Goal: Find specific page/section: Find specific page/section

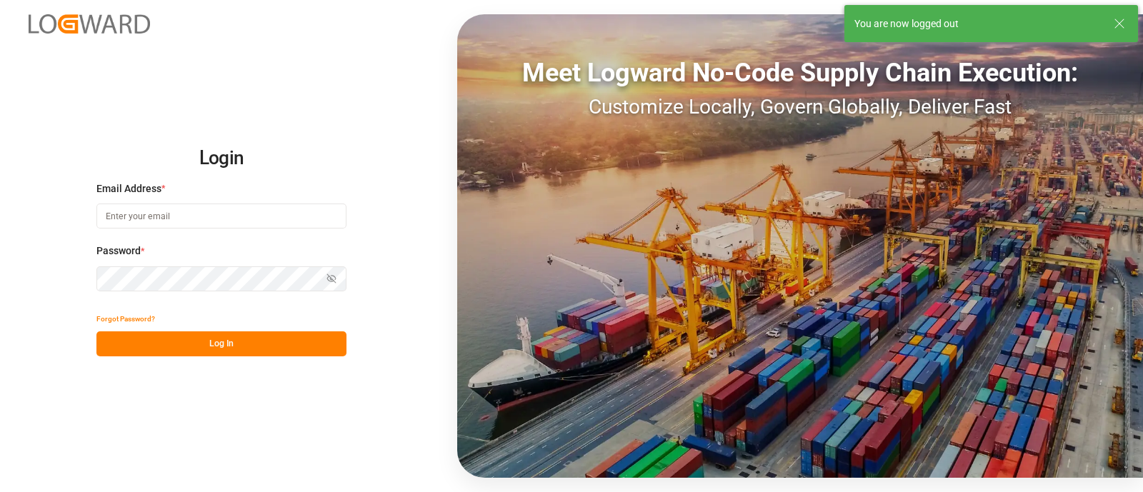
click at [186, 218] on input at bounding box center [221, 216] width 250 height 25
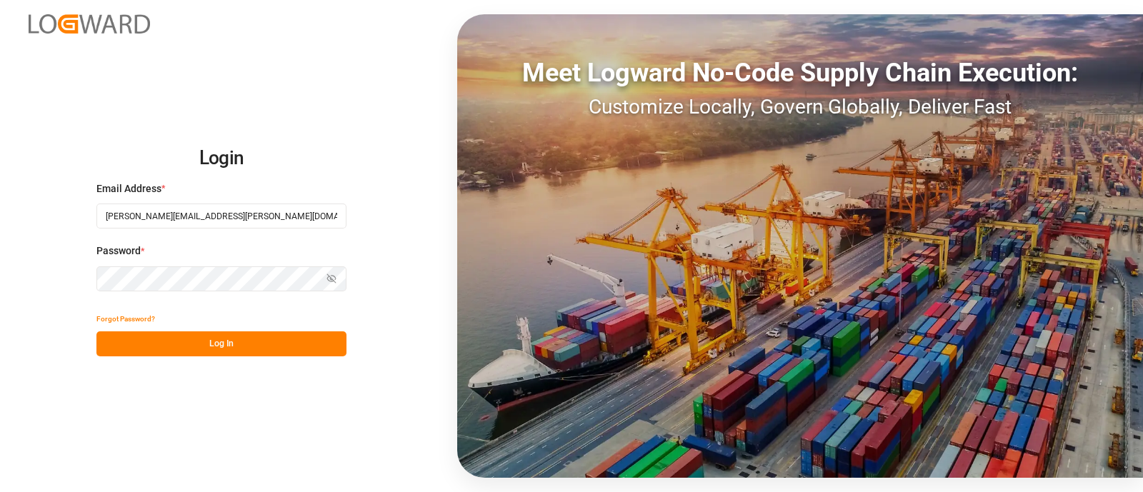
type input "[PERSON_NAME][EMAIL_ADDRESS][PERSON_NAME][DOMAIN_NAME]"
click at [162, 342] on button "Log In" at bounding box center [221, 344] width 250 height 25
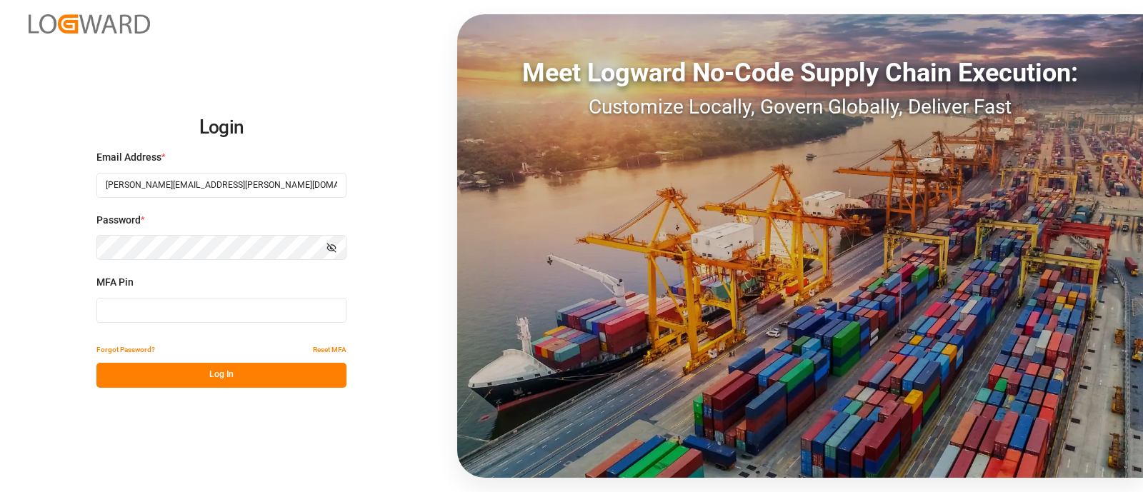
click at [168, 319] on input at bounding box center [221, 310] width 250 height 25
type input "908046"
click at [214, 377] on button "Log In" at bounding box center [221, 375] width 250 height 25
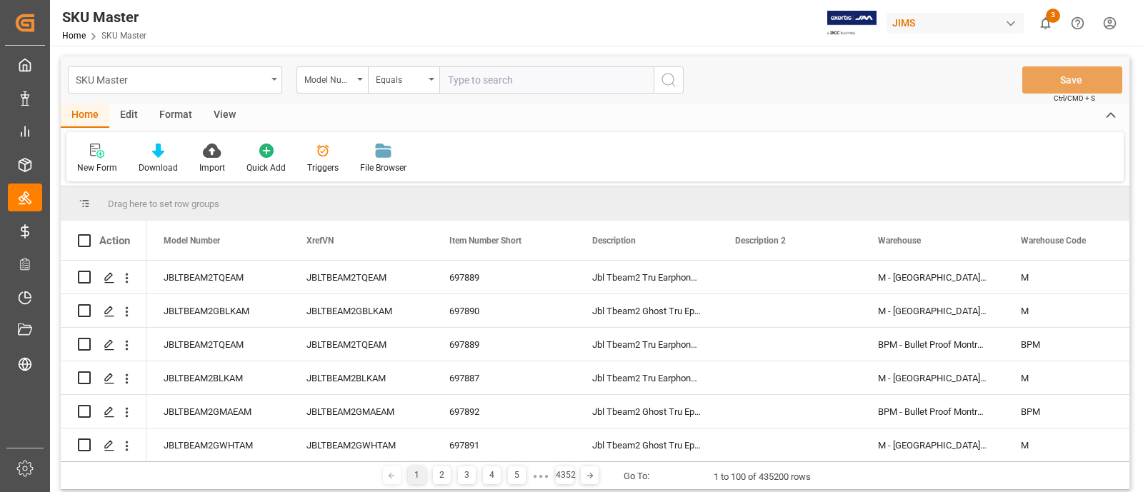
click at [272, 84] on div "SKU Master" at bounding box center [175, 79] width 214 height 27
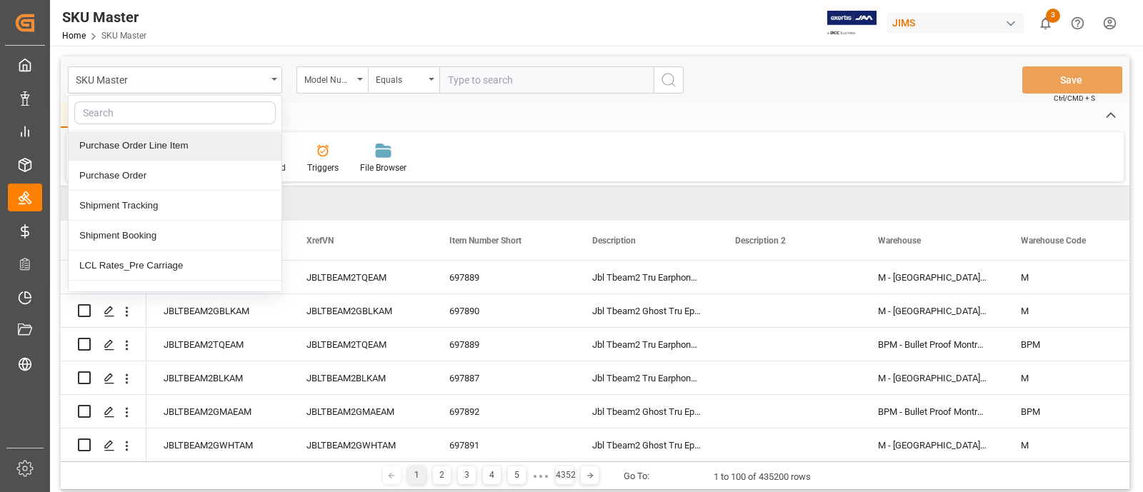
click at [184, 111] on input "text" at bounding box center [174, 112] width 201 height 23
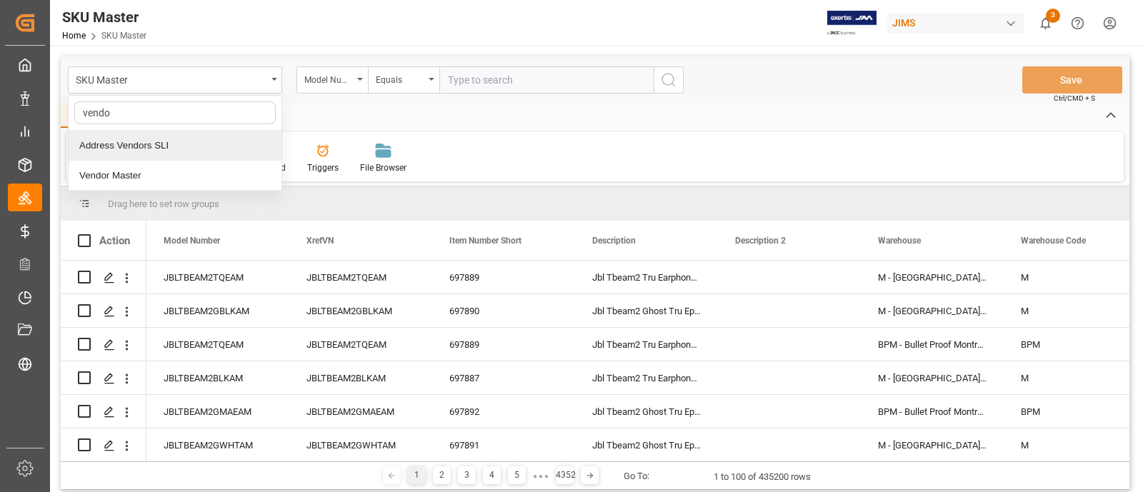
type input "vendor"
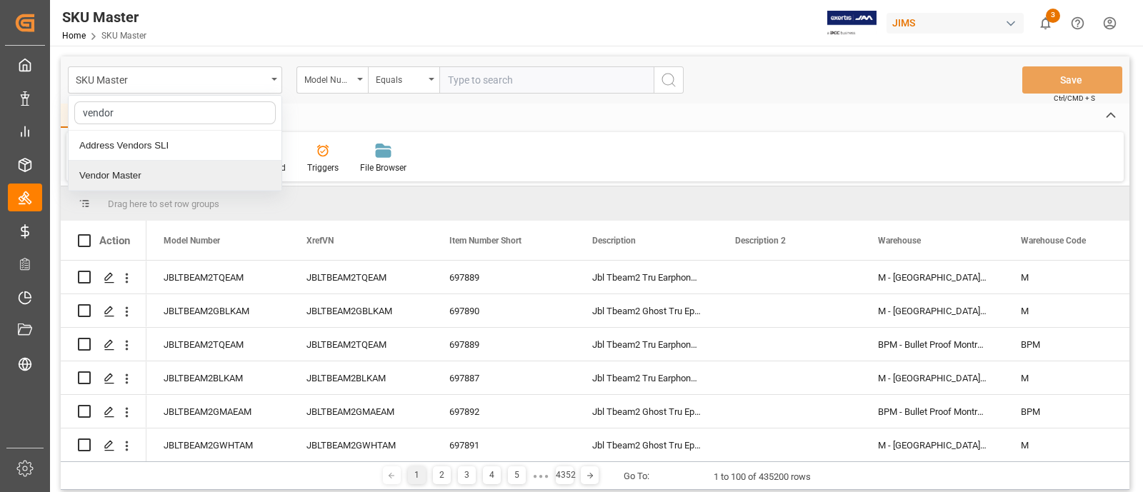
click at [119, 171] on div "Vendor Master" at bounding box center [175, 176] width 213 height 30
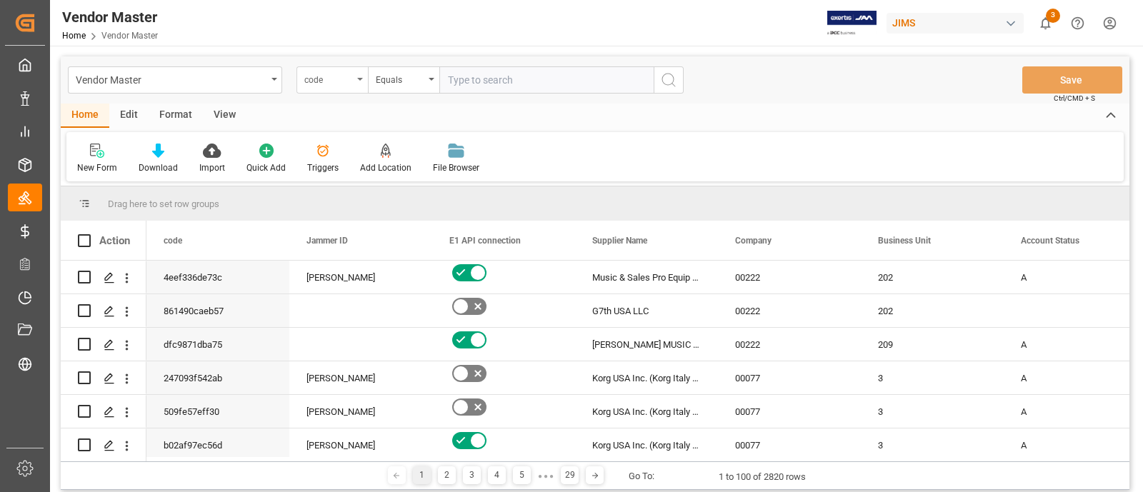
click at [325, 84] on div "code" at bounding box center [328, 78] width 49 height 16
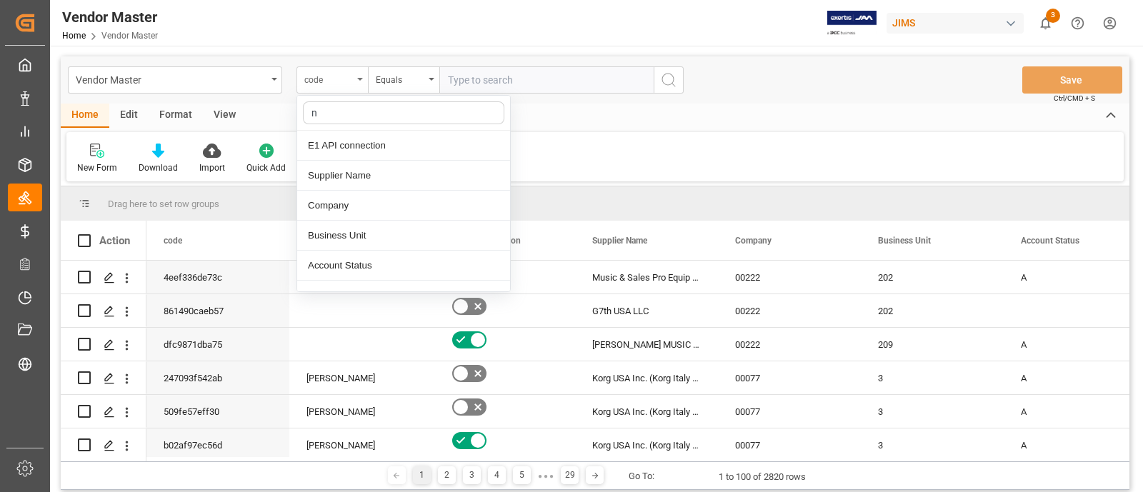
type input "nu"
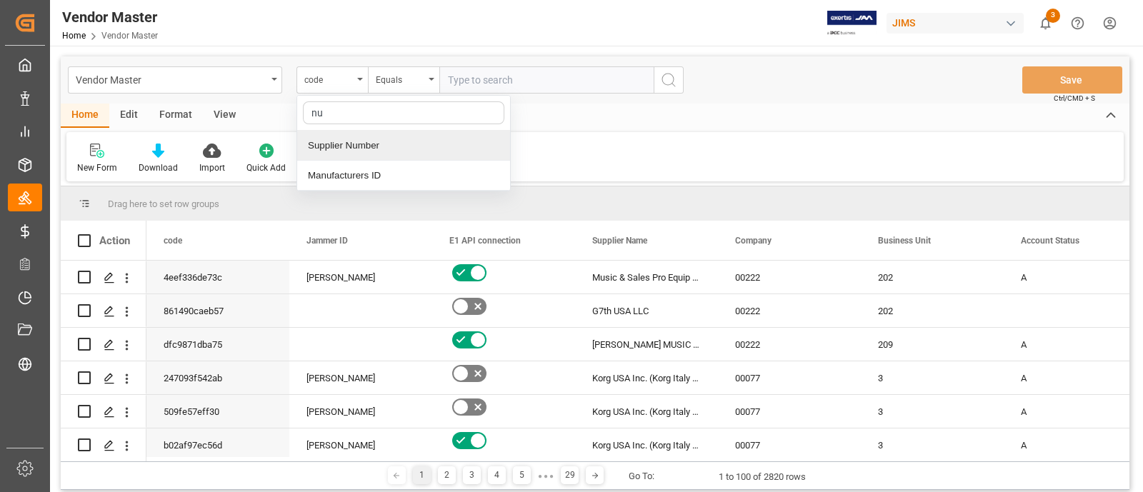
drag, startPoint x: 372, startPoint y: 138, endPoint x: 447, endPoint y: 121, distance: 76.1
click at [373, 139] on div "Supplier Number" at bounding box center [403, 146] width 213 height 30
click at [477, 88] on input "text" at bounding box center [546, 79] width 214 height 27
paste input "184195"
type input "184195"
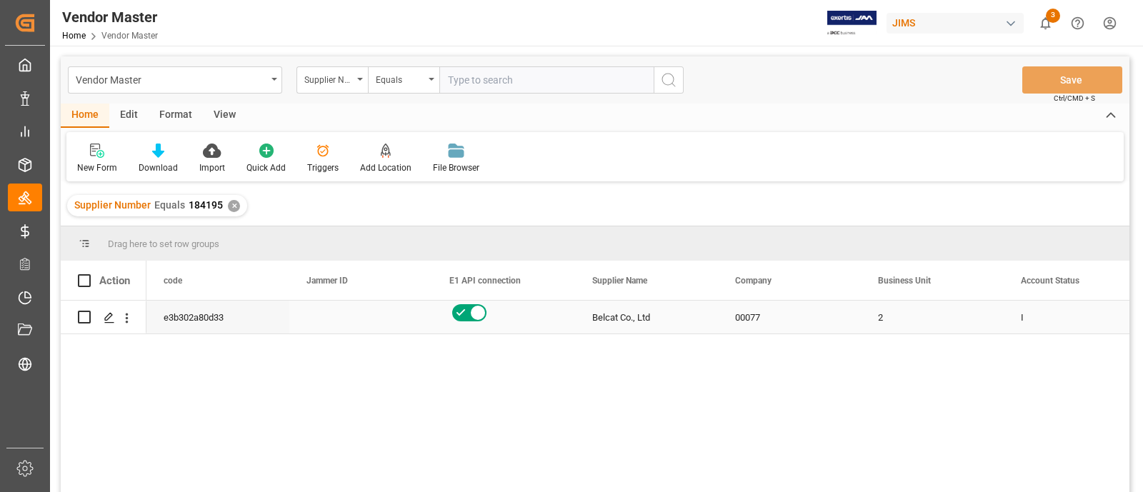
click at [357, 319] on div "Press SPACE to select this row." at bounding box center [360, 317] width 143 height 33
click at [476, 79] on input "text" at bounding box center [546, 79] width 214 height 27
paste input "217492"
type input "217492"
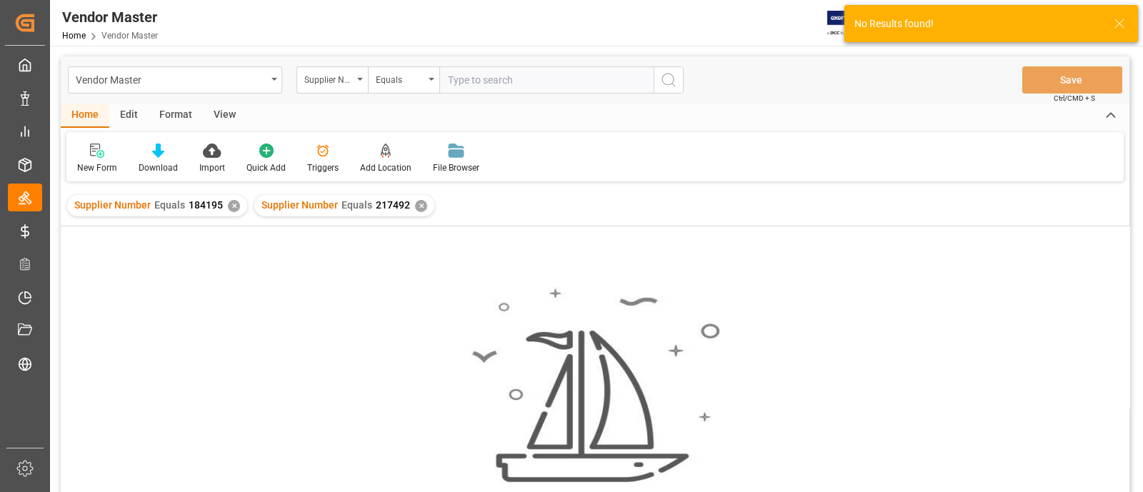
click at [232, 208] on div "✕" at bounding box center [234, 206] width 12 height 12
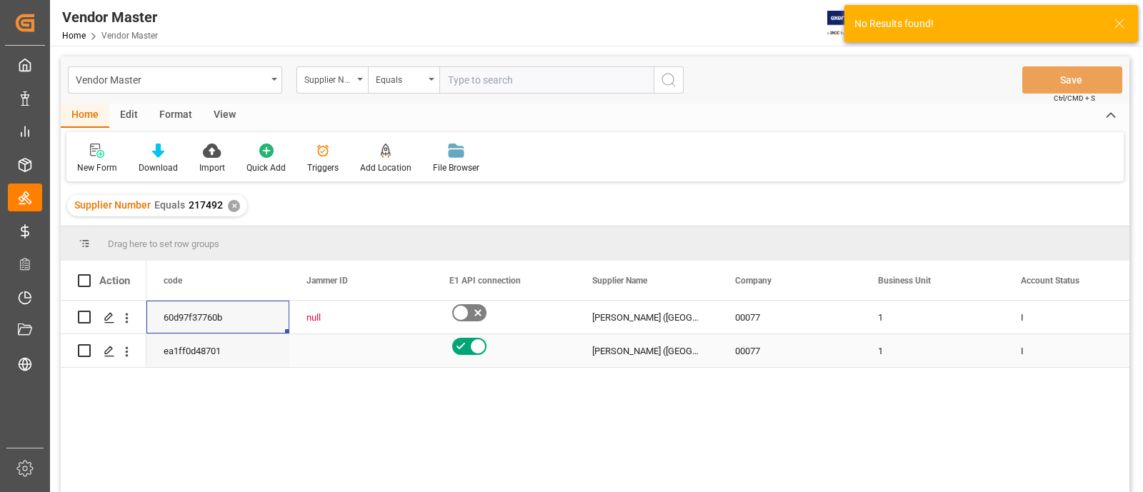
click at [363, 342] on div "Press SPACE to select this row." at bounding box center [360, 350] width 143 height 33
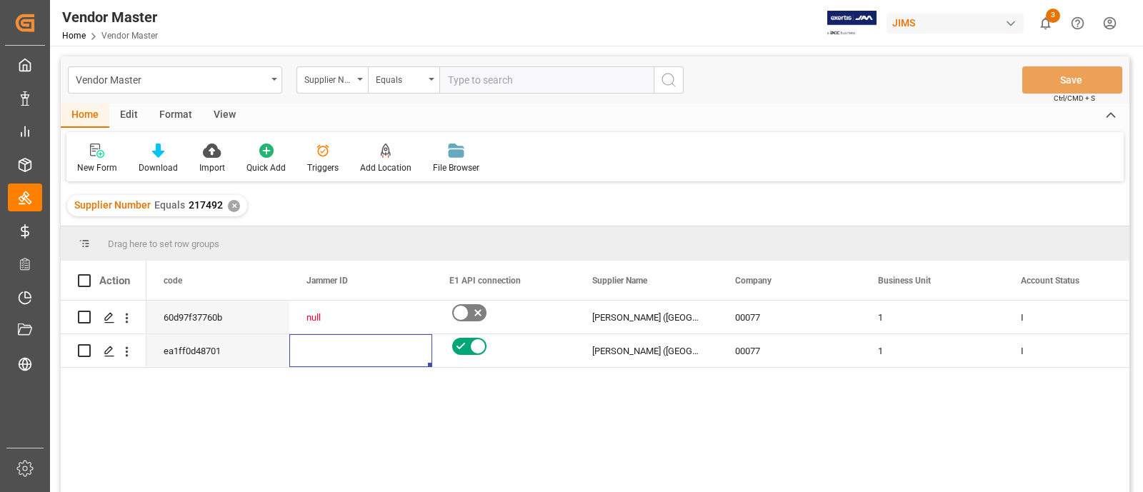
click at [460, 81] on input "text" at bounding box center [546, 79] width 214 height 27
paste input "226169"
type input "226169"
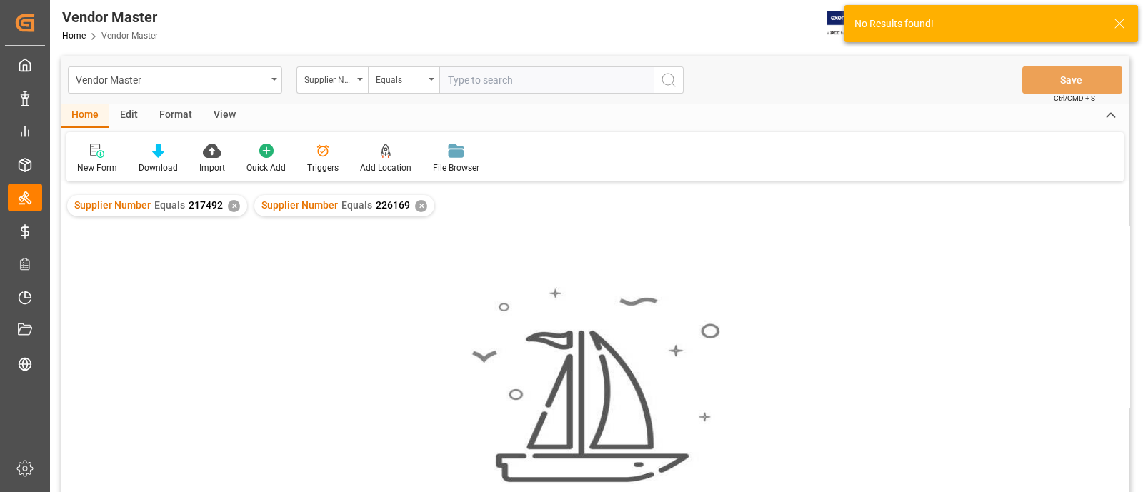
click at [229, 207] on div "✕" at bounding box center [234, 206] width 12 height 12
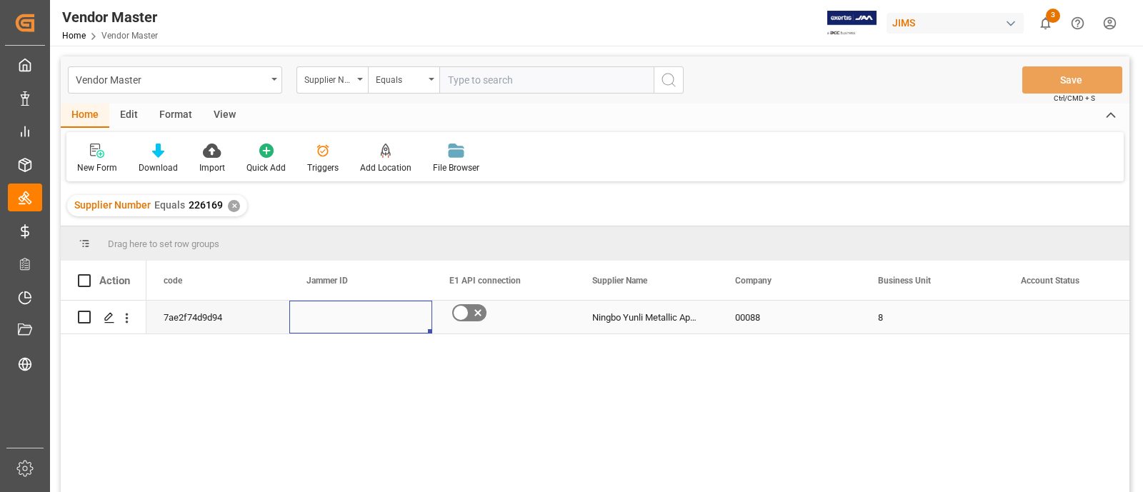
click at [390, 315] on div "Press SPACE to select this row." at bounding box center [360, 317] width 143 height 33
click at [228, 206] on div "✕" at bounding box center [234, 206] width 12 height 12
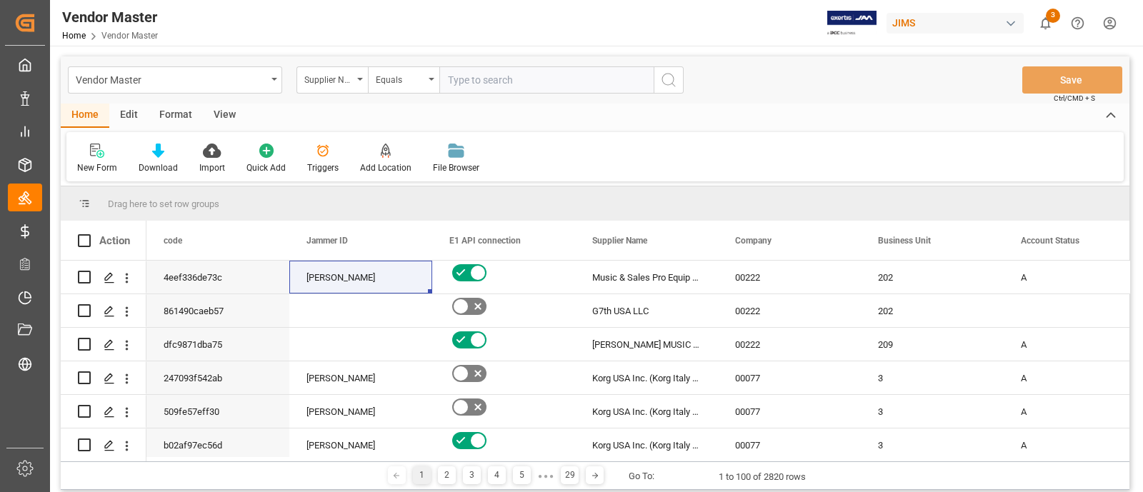
click at [469, 81] on input "text" at bounding box center [546, 79] width 214 height 27
paste input "MS033CP-U"
type input "MS033CP-U"
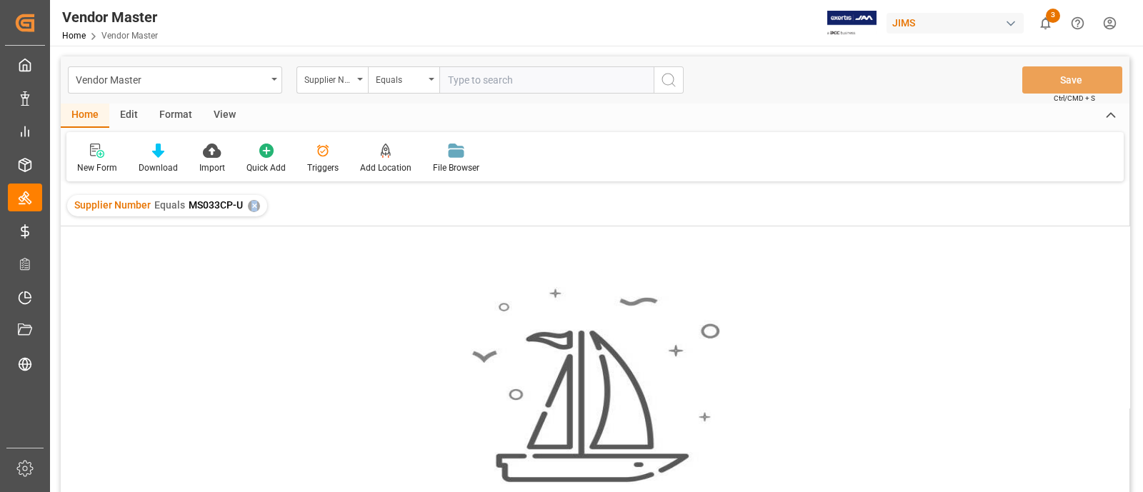
click at [252, 208] on div "✕" at bounding box center [254, 206] width 12 height 12
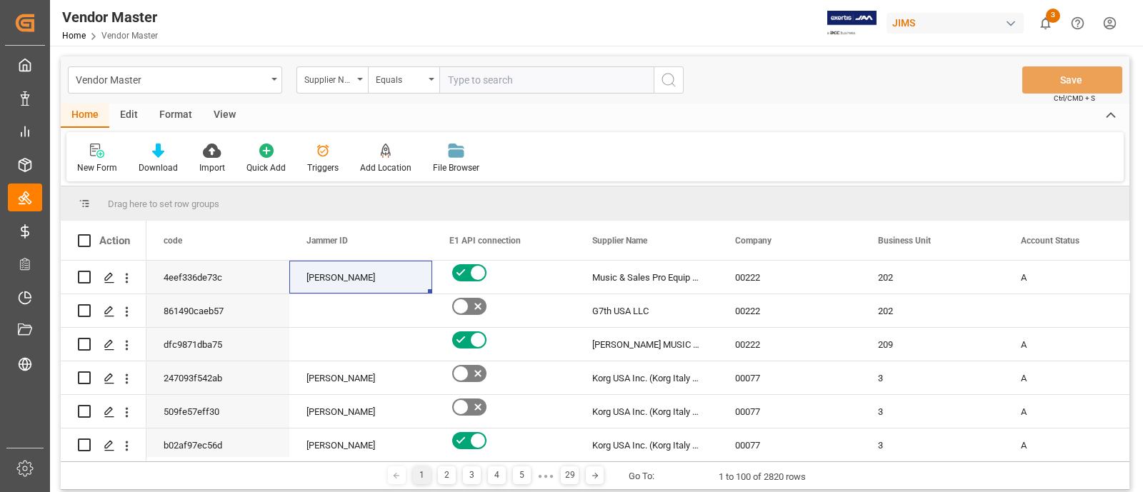
click at [496, 87] on input "text" at bounding box center [546, 79] width 214 height 27
paste input "241393"
type input "241393"
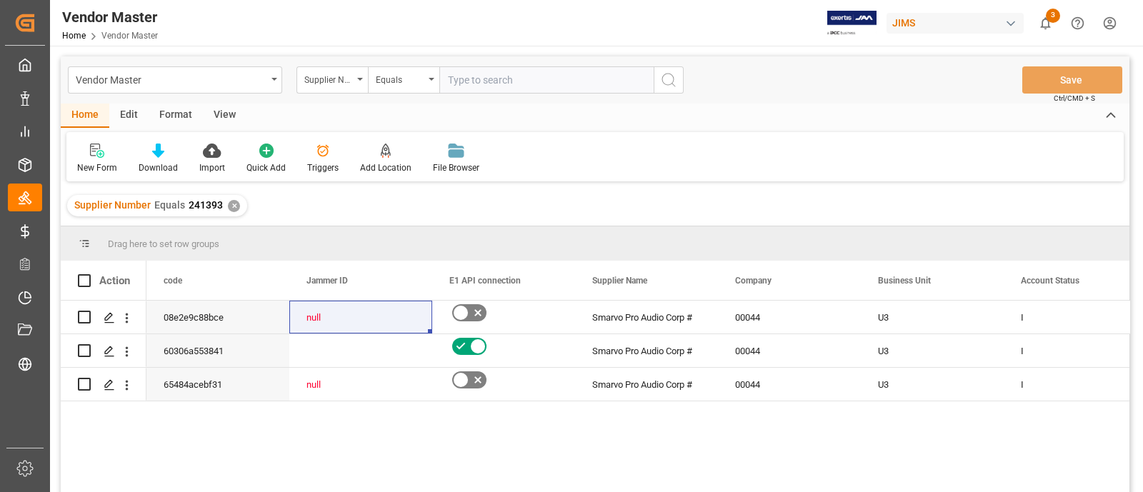
click at [499, 81] on input "text" at bounding box center [546, 79] width 214 height 27
paste input "241393"
type input "241393"
click at [229, 203] on div "✕" at bounding box center [234, 206] width 12 height 12
click at [236, 207] on div "✕" at bounding box center [234, 206] width 12 height 12
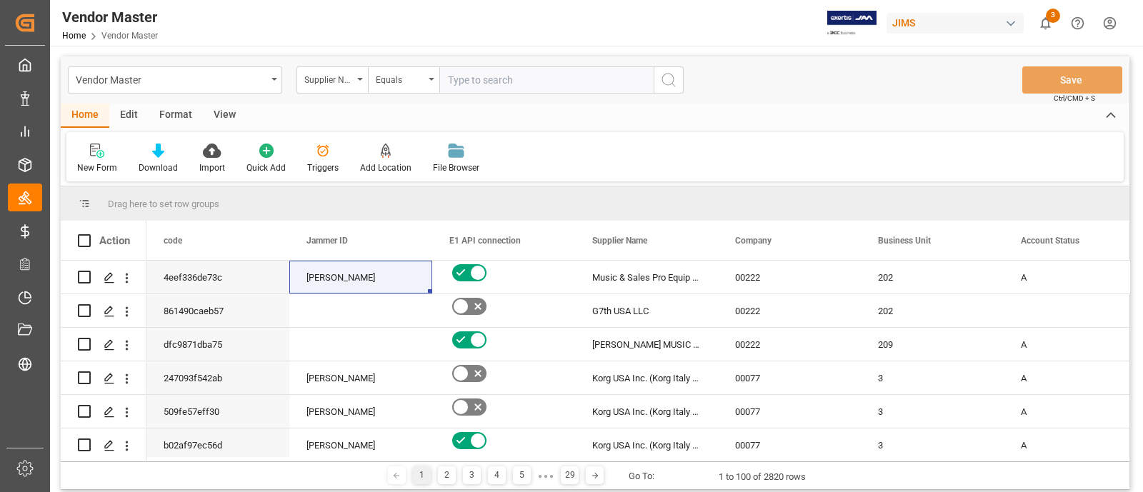
click at [467, 80] on input "text" at bounding box center [546, 79] width 214 height 27
paste input "250415"
type input "250415"
